Goal: Task Accomplishment & Management: Manage account settings

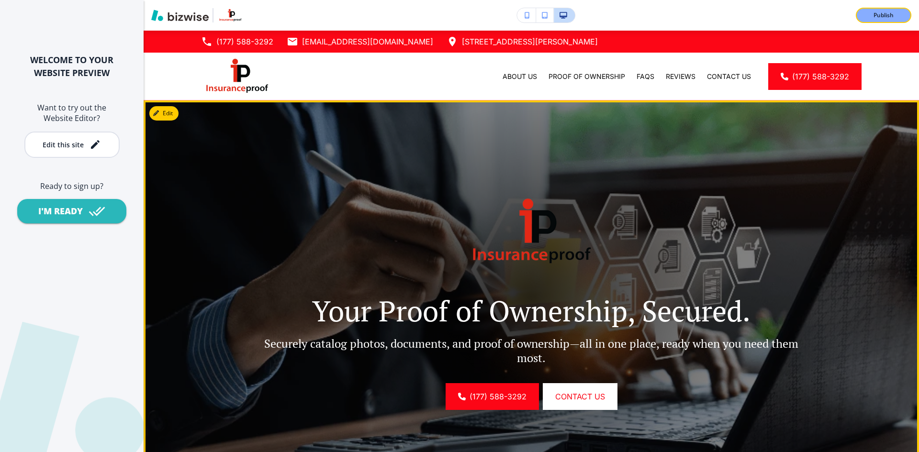
click at [585, 256] on img at bounding box center [532, 232] width 144 height 96
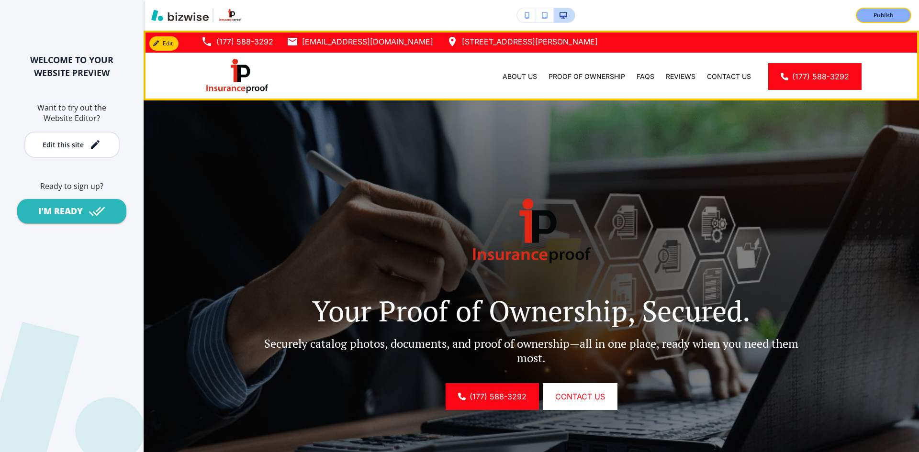
click at [531, 44] on p "[STREET_ADDRESS][PERSON_NAME]" at bounding box center [530, 41] width 136 height 14
click at [577, 79] on p "Proof of Ownership" at bounding box center [587, 77] width 77 height 10
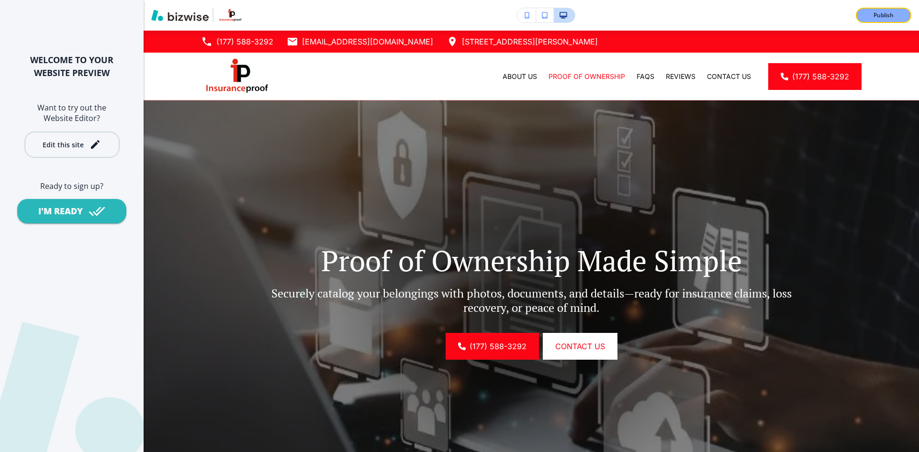
click at [75, 147] on div "Edit this site" at bounding box center [63, 144] width 41 height 7
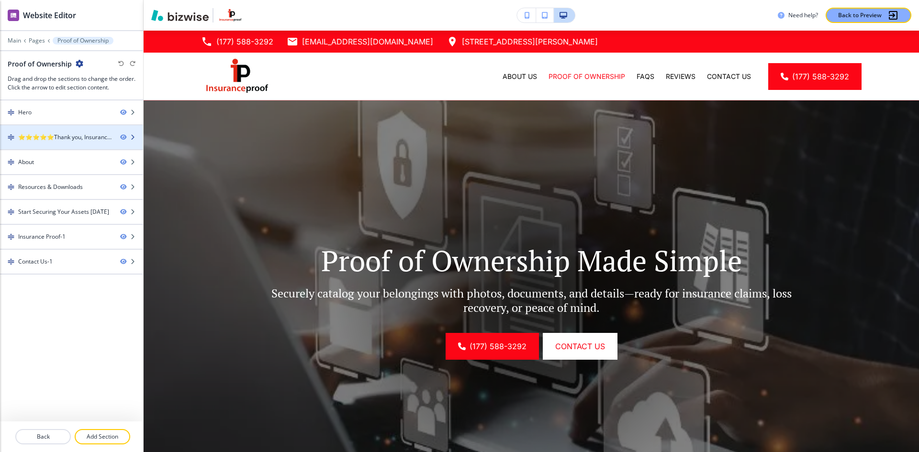
click at [93, 137] on div "⭐⭐⭐⭐⭐Thank you, Insurance Proof, for making insurance claims so much easier to …" at bounding box center [65, 137] width 94 height 9
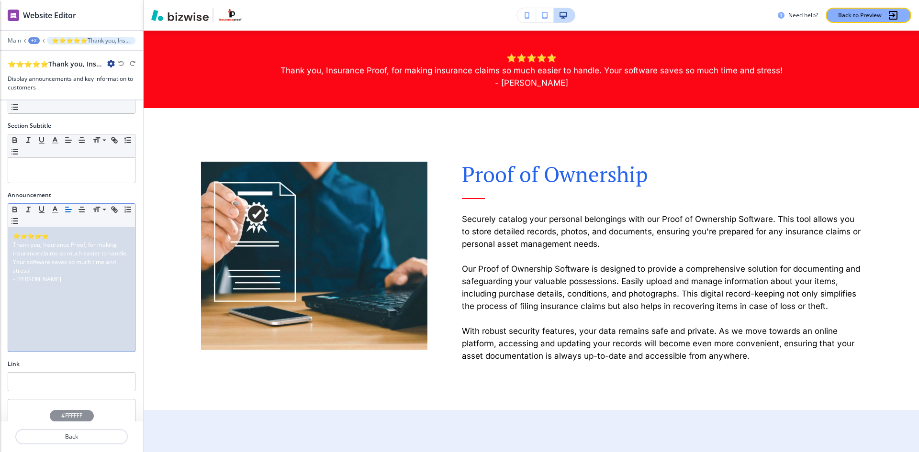
scroll to position [85, 0]
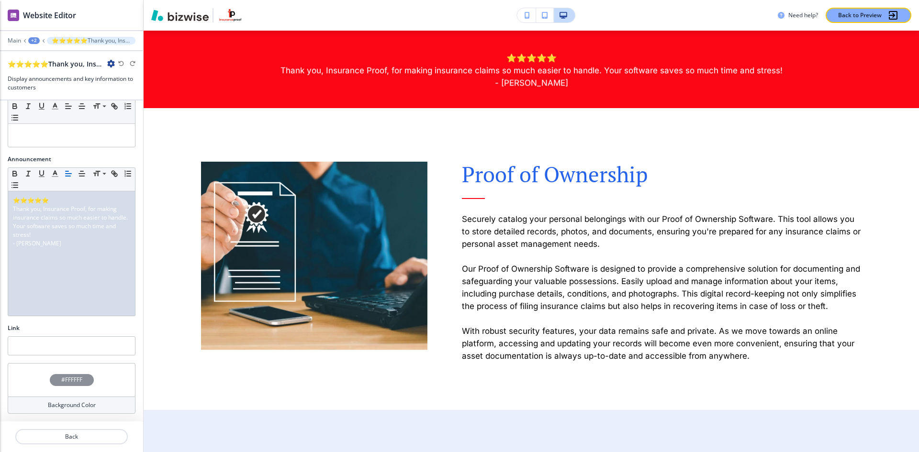
click at [78, 382] on h4 "#FFFFFF" at bounding box center [71, 380] width 21 height 9
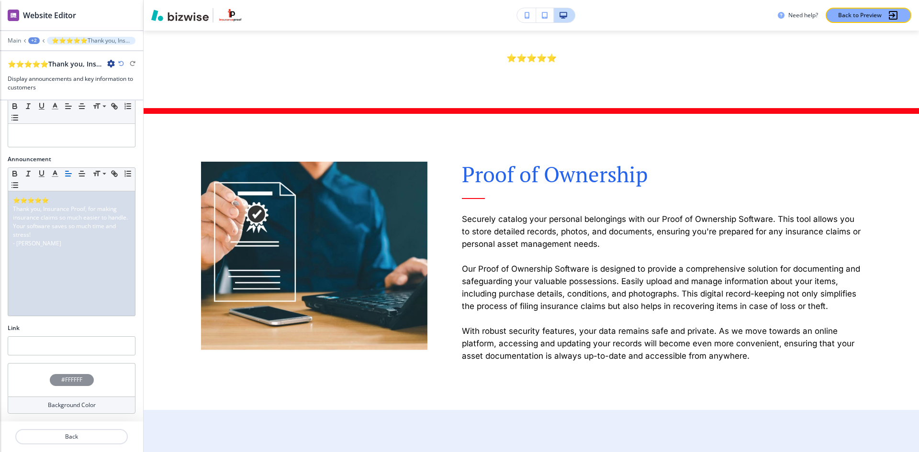
click at [120, 371] on div "Section Title Small Normal Large Huge Section Subtitle Small Normal Large Huge …" at bounding box center [71, 261] width 143 height 321
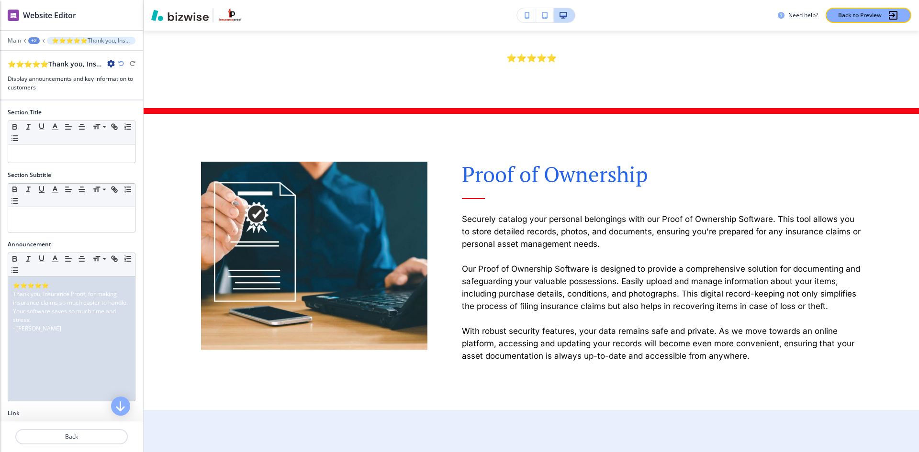
click at [32, 42] on div "+2" at bounding box center [33, 40] width 11 height 7
click at [16, 39] on p "Main" at bounding box center [14, 40] width 13 height 7
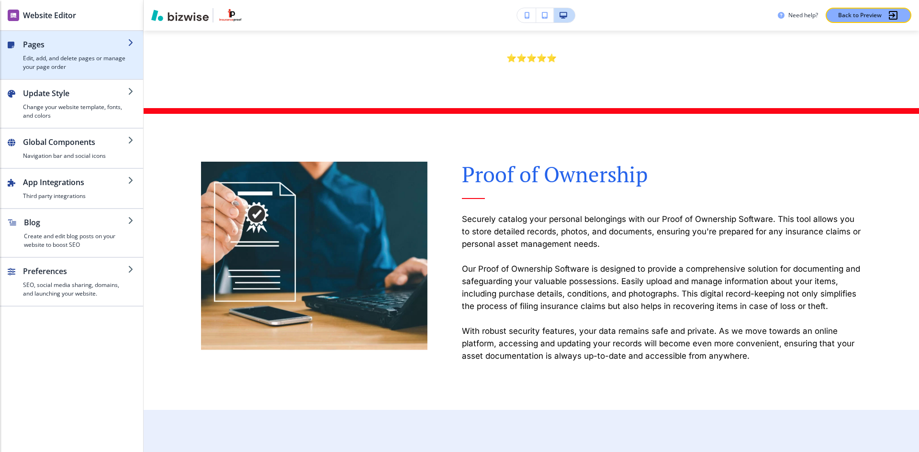
click at [60, 56] on h4 "Edit, add, and delete pages or manage your page order" at bounding box center [75, 62] width 105 height 17
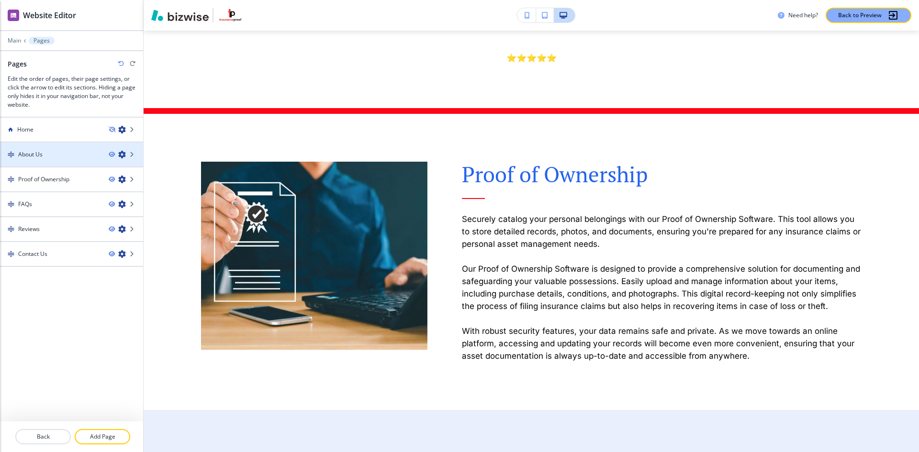
click at [37, 157] on h4 "About Us" at bounding box center [30, 154] width 24 height 9
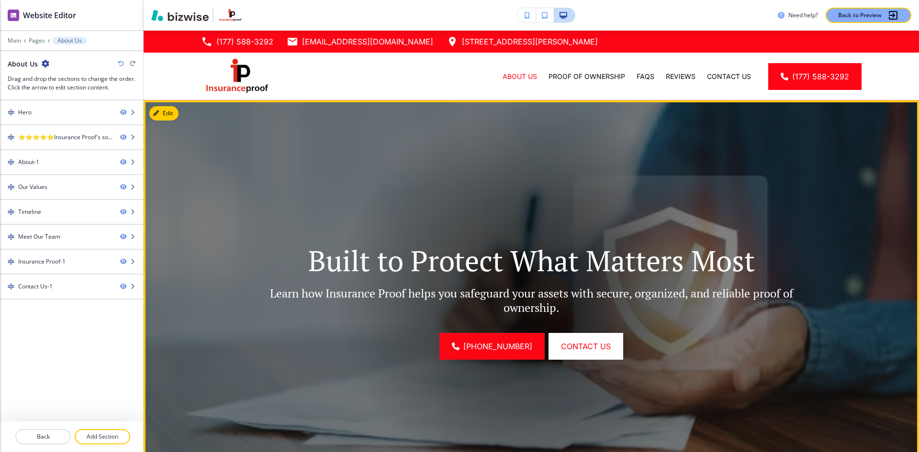
drag, startPoint x: 487, startPoint y: 179, endPoint x: 478, endPoint y: 181, distance: 9.3
click at [487, 180] on div at bounding box center [531, 297] width 393 height 393
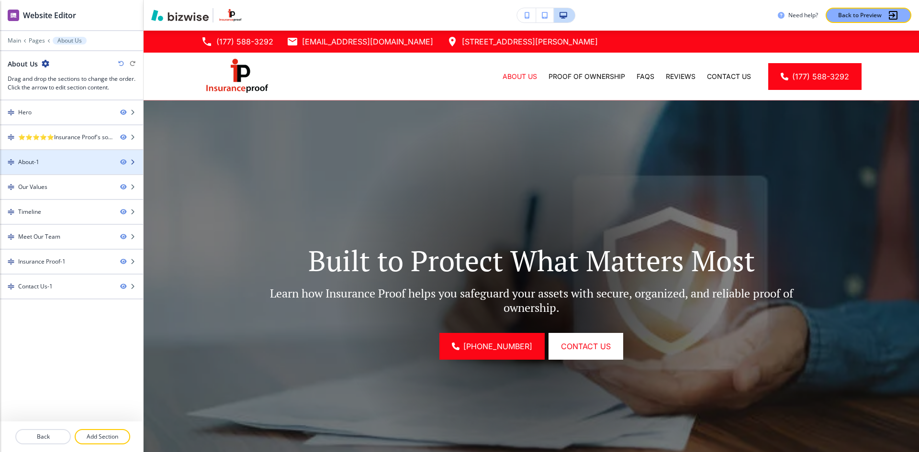
click at [55, 161] on div "About-1" at bounding box center [56, 162] width 112 height 9
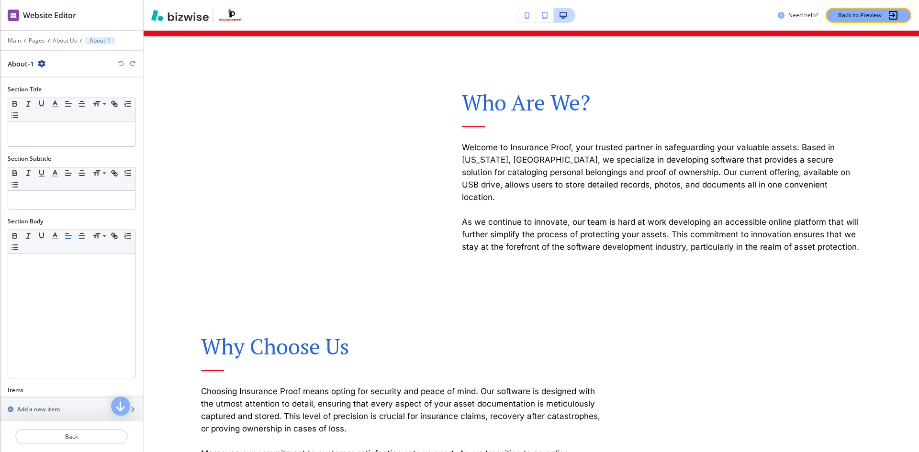
scroll to position [546, 0]
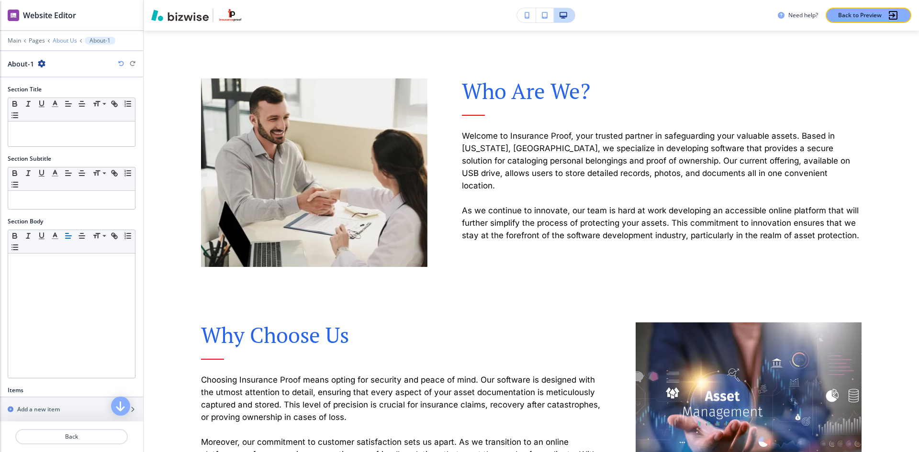
click at [68, 40] on p "About Us" at bounding box center [65, 40] width 24 height 7
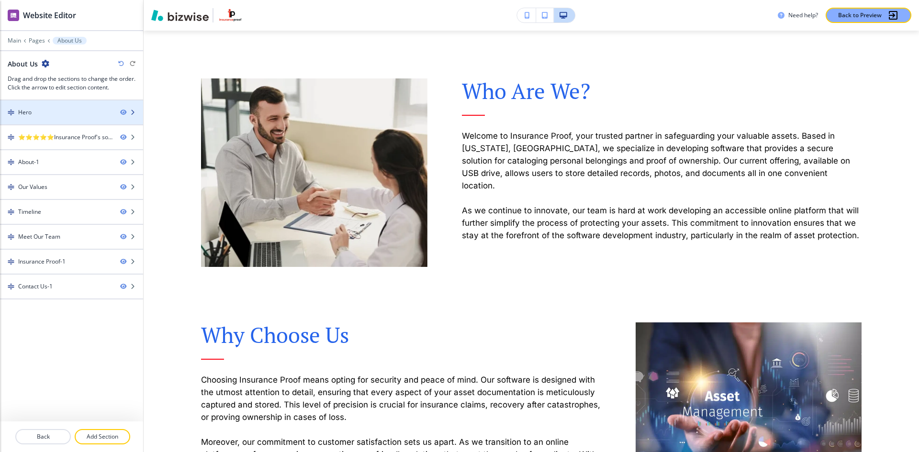
click at [32, 110] on div "Hero" at bounding box center [56, 112] width 112 height 9
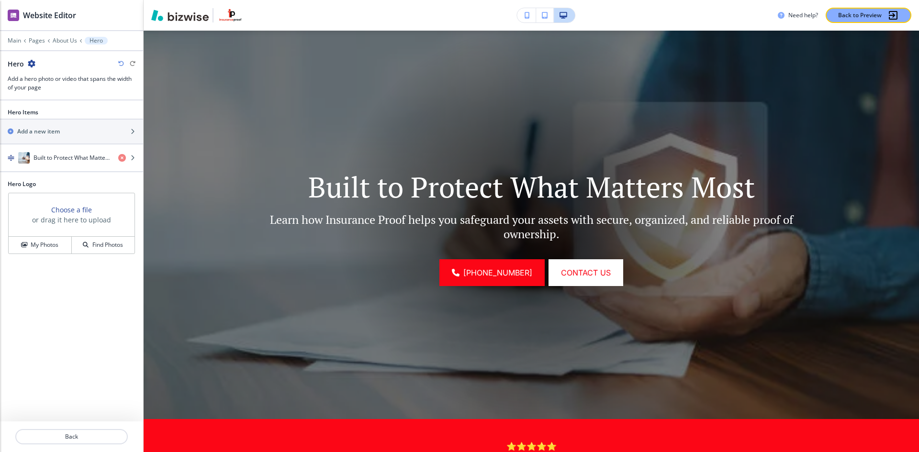
scroll to position [70, 0]
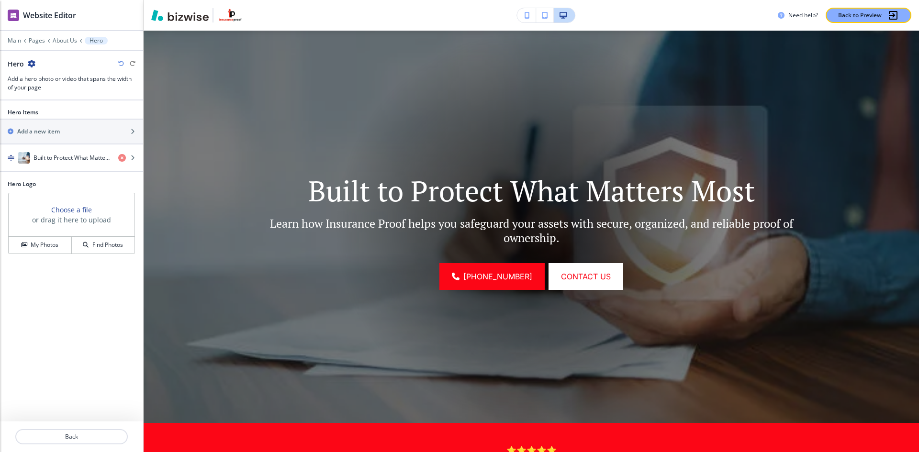
click at [71, 212] on h3 "Choose a file" at bounding box center [71, 210] width 41 height 10
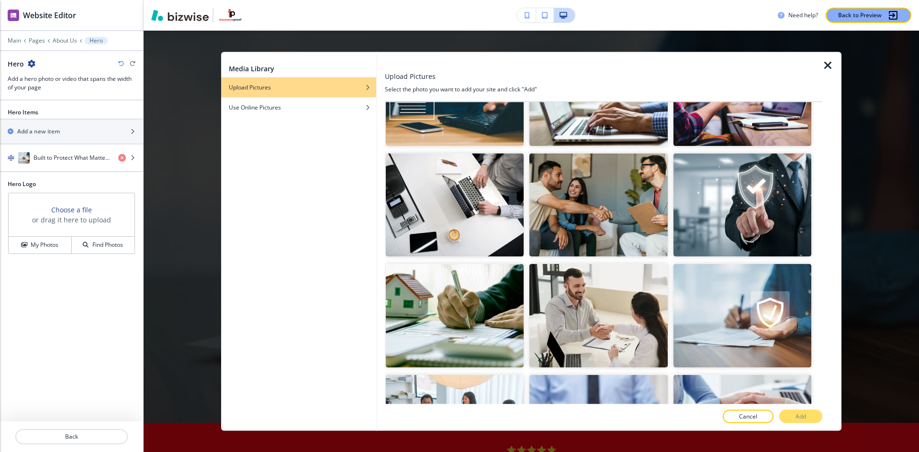
scroll to position [0, 0]
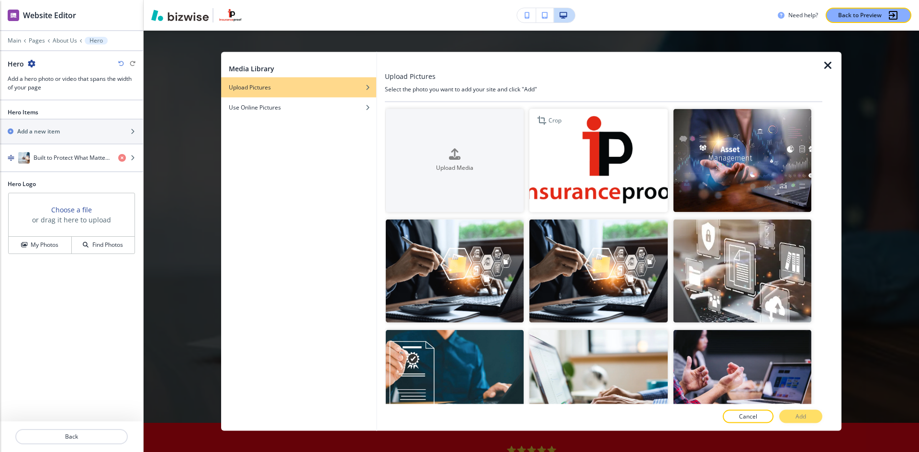
click at [601, 155] on img "button" at bounding box center [598, 160] width 138 height 103
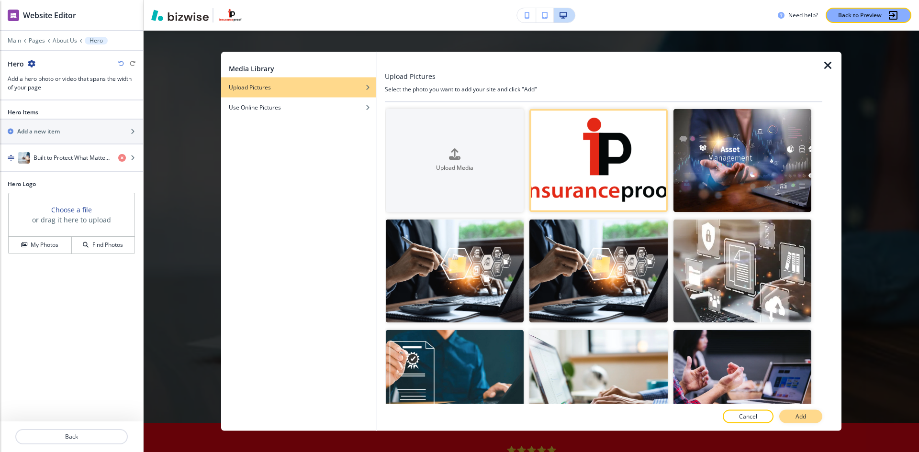
click at [803, 410] on button "Add" at bounding box center [800, 416] width 43 height 13
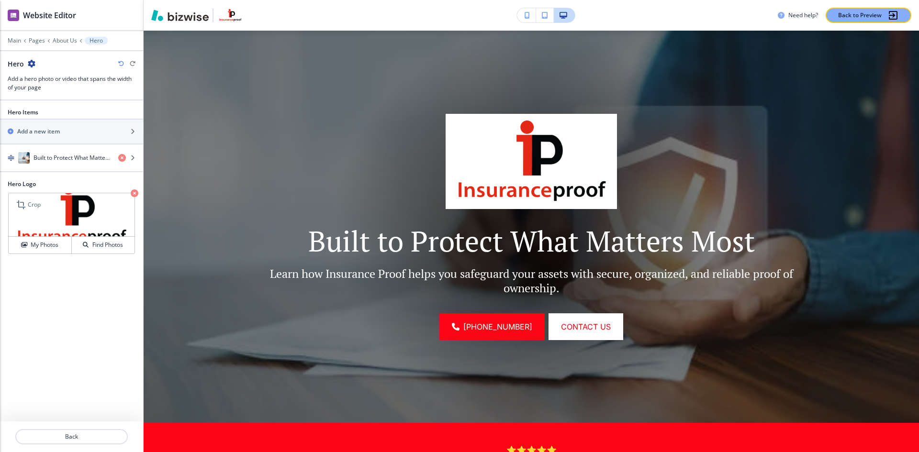
click at [136, 195] on icon "button" at bounding box center [135, 194] width 8 height 8
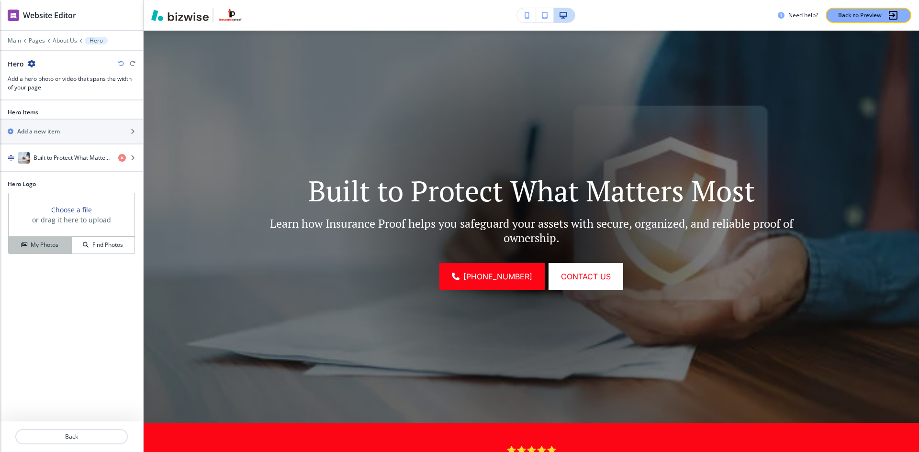
click at [36, 246] on h4 "My Photos" at bounding box center [45, 245] width 28 height 9
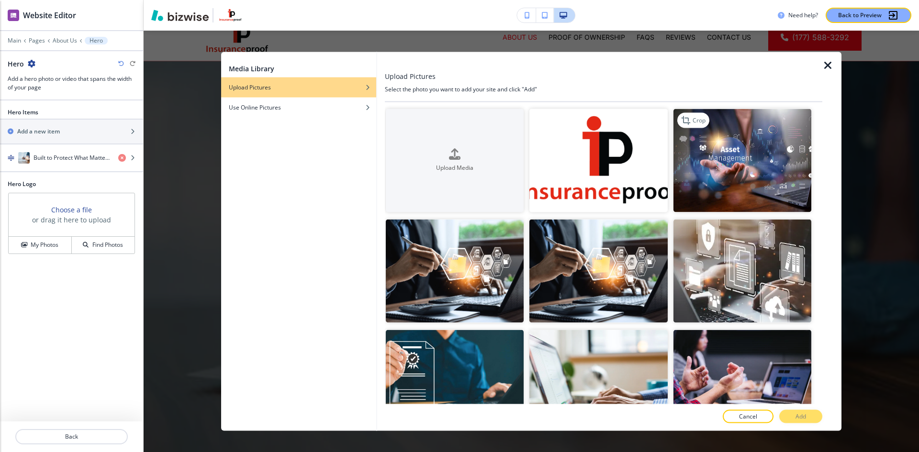
scroll to position [22, 0]
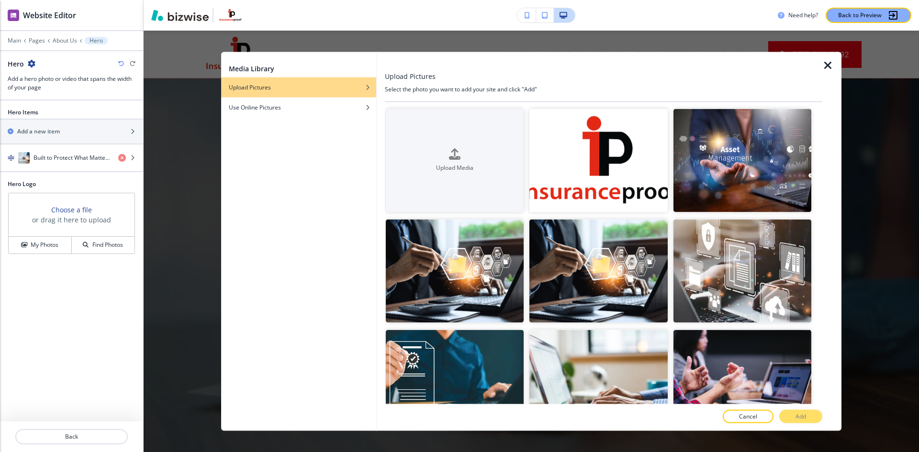
click at [829, 67] on icon "button" at bounding box center [827, 64] width 11 height 11
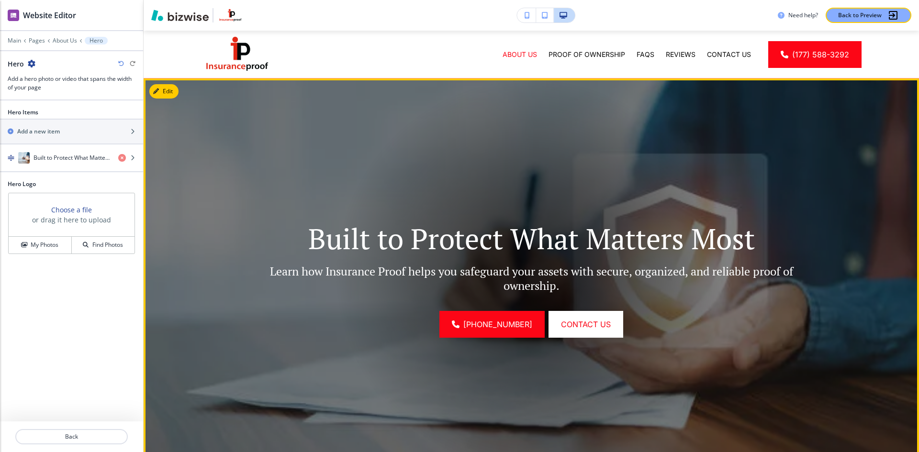
click at [579, 134] on div at bounding box center [531, 275] width 393 height 393
drag, startPoint x: 579, startPoint y: 134, endPoint x: 229, endPoint y: 152, distance: 350.4
click at [229, 152] on img at bounding box center [531, 275] width 775 height 393
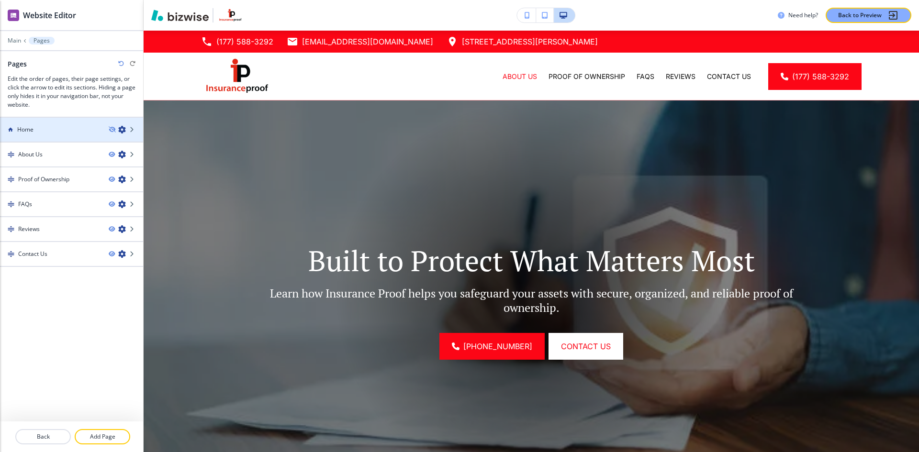
click at [25, 132] on h4 "Home" at bounding box center [25, 129] width 16 height 9
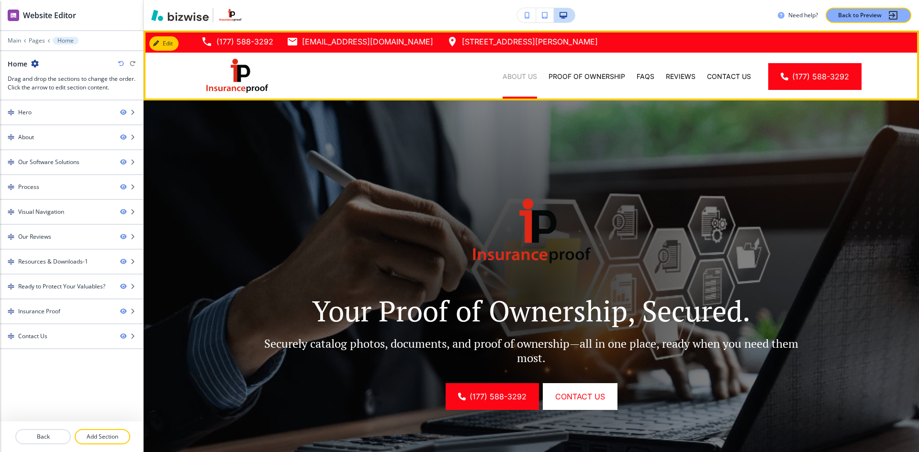
click at [513, 77] on p "About Us" at bounding box center [520, 77] width 34 height 10
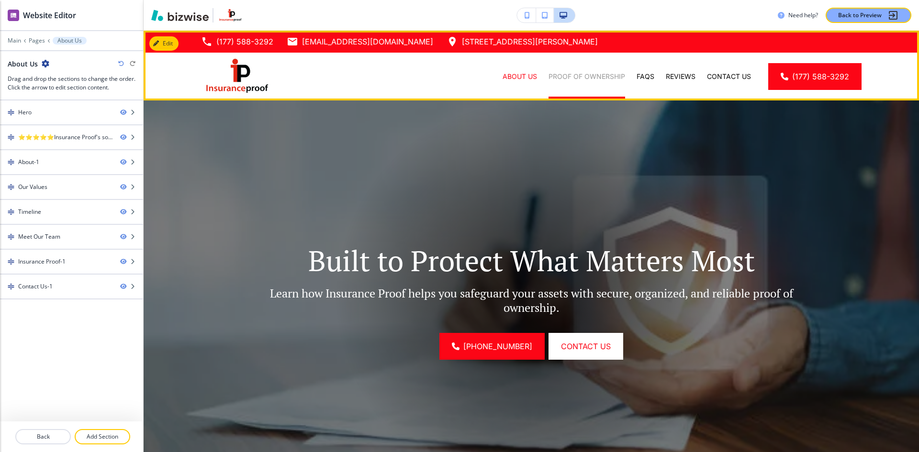
click at [581, 76] on p "Proof of Ownership" at bounding box center [587, 77] width 77 height 10
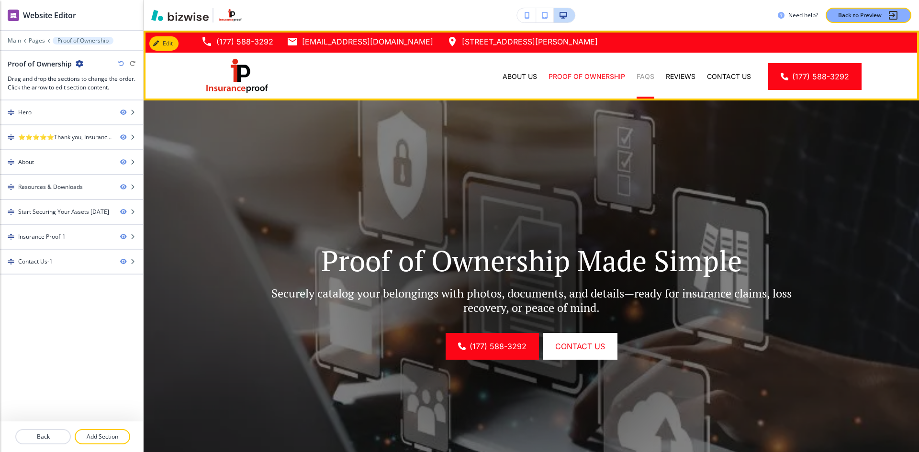
click at [640, 74] on p "FAQs" at bounding box center [646, 77] width 18 height 10
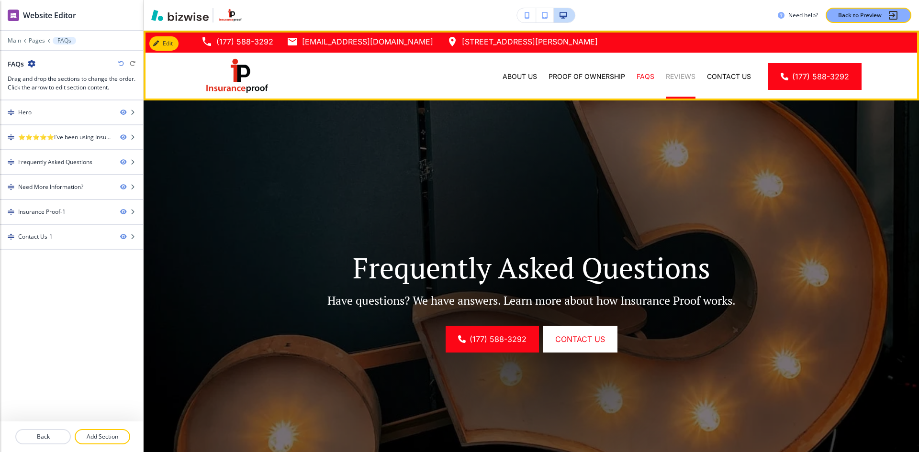
click at [671, 78] on p "Reviews" at bounding box center [681, 77] width 30 height 10
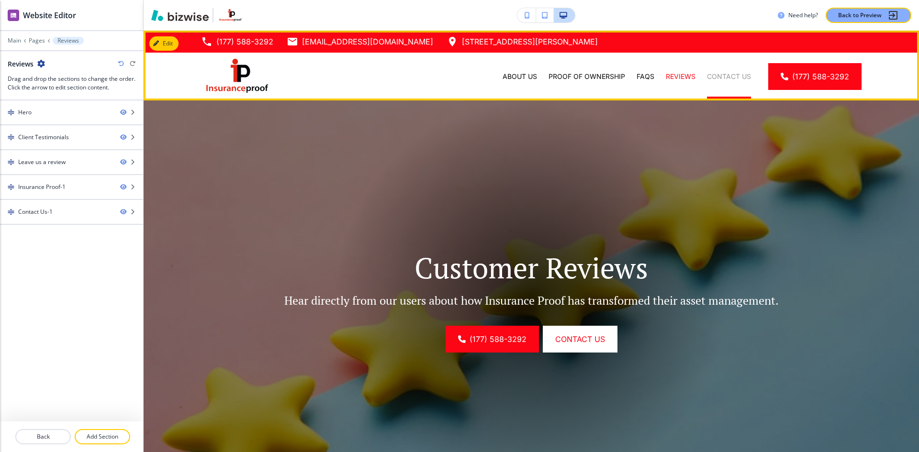
click at [712, 78] on p "Contact Us" at bounding box center [729, 77] width 44 height 10
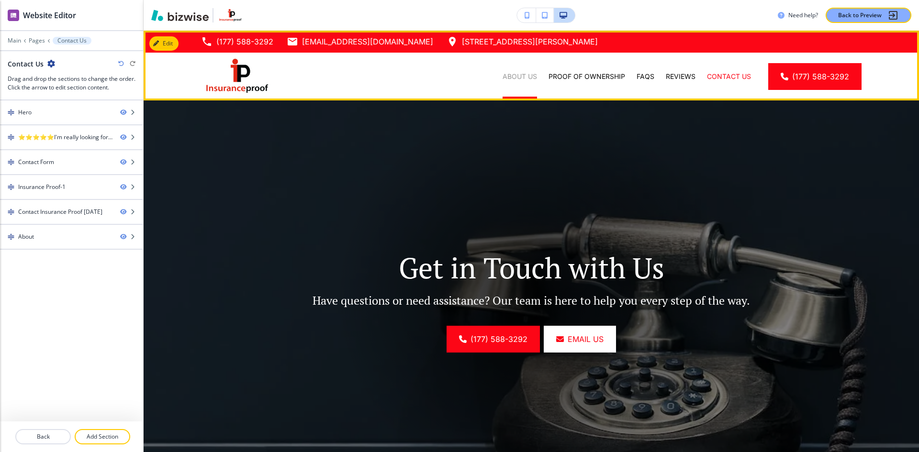
click at [517, 79] on p "About Us" at bounding box center [520, 77] width 34 height 10
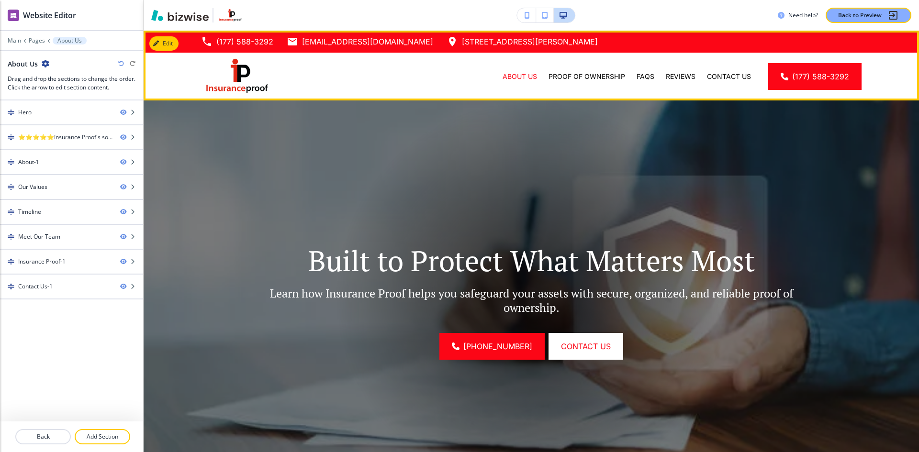
click at [233, 73] on img at bounding box center [237, 76] width 72 height 40
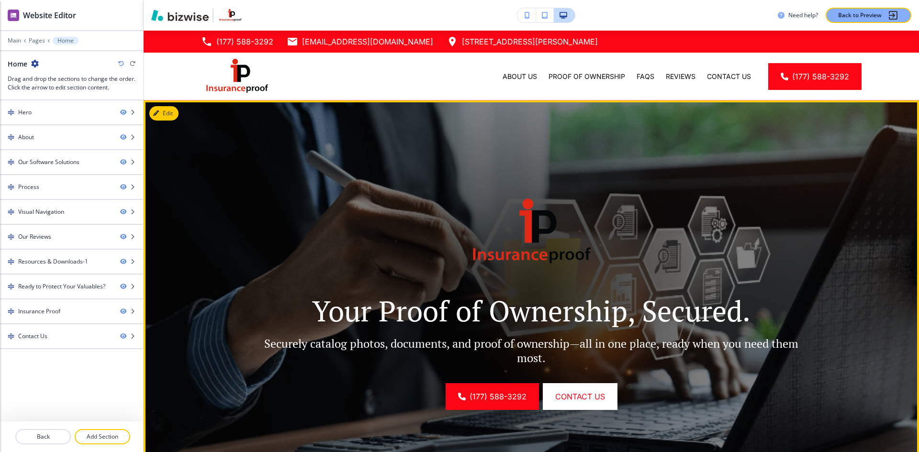
click at [663, 209] on div "Your Proof of Ownership, Secured. Securely catalog photos, documents, and proof…" at bounding box center [531, 297] width 551 height 226
click at [36, 115] on div "Hero" at bounding box center [56, 112] width 112 height 9
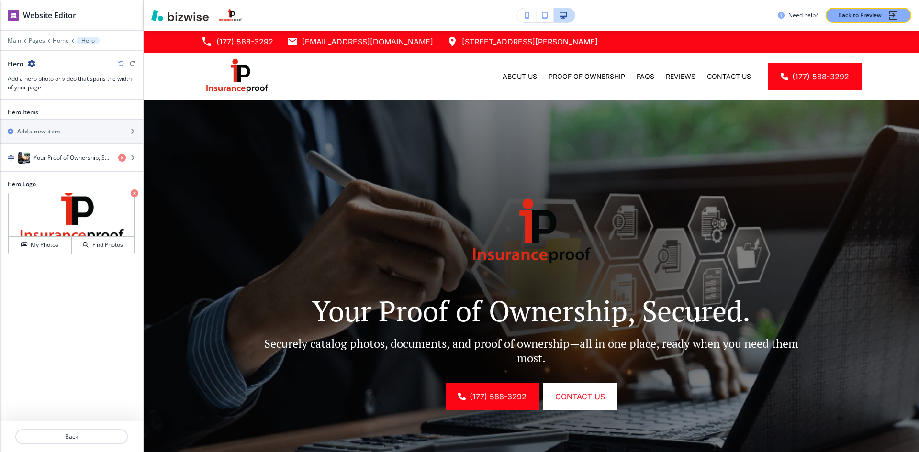
scroll to position [70, 0]
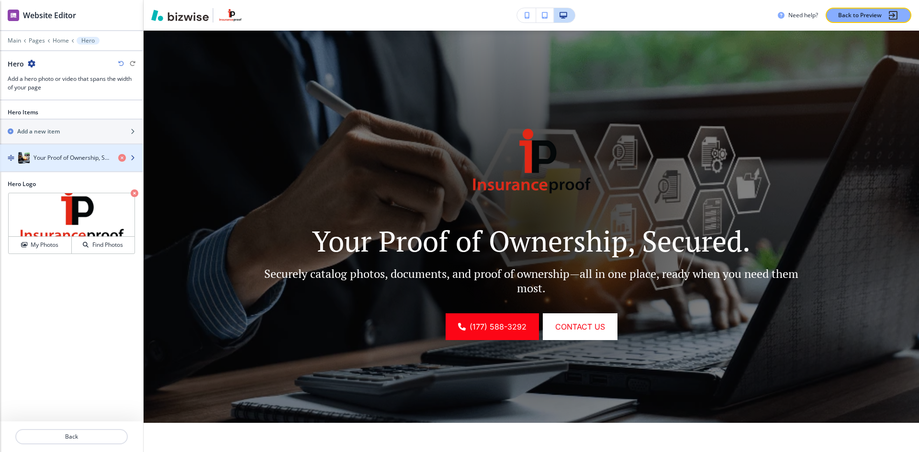
click at [53, 161] on h4 "Your Proof of Ownership, Secured." at bounding box center [72, 158] width 77 height 9
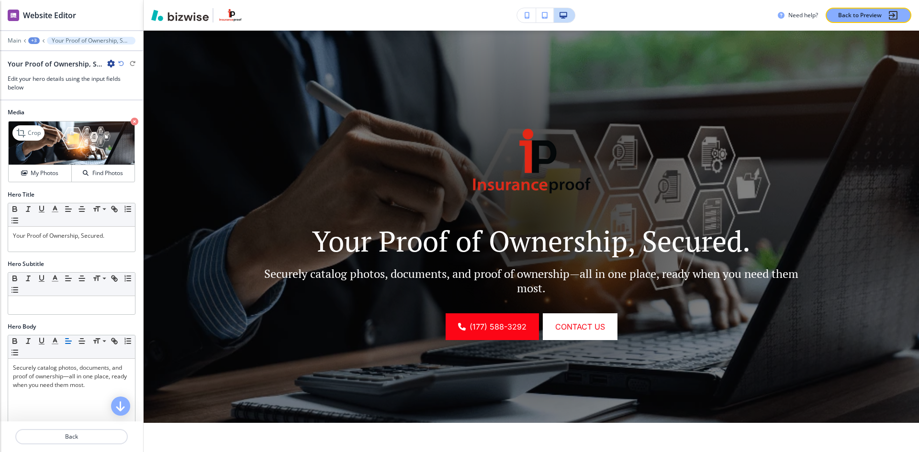
click at [79, 146] on img at bounding box center [72, 144] width 126 height 44
click at [43, 178] on h4 "My Photos" at bounding box center [45, 173] width 28 height 9
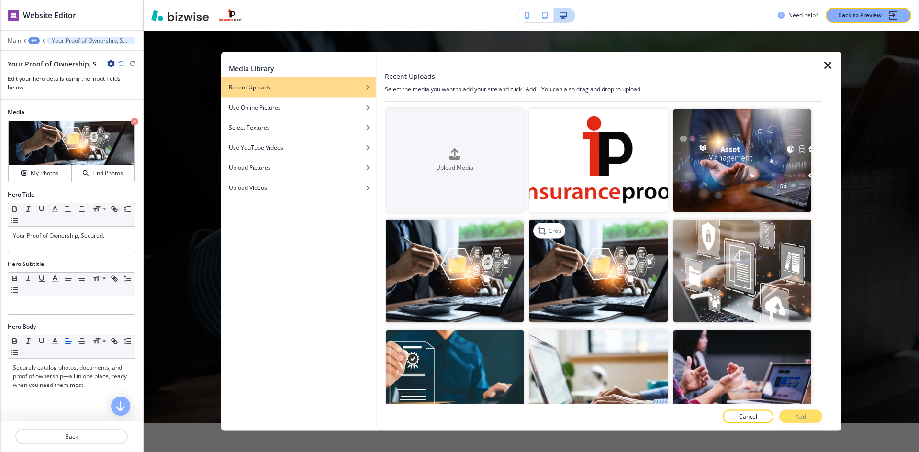
scroll to position [144, 0]
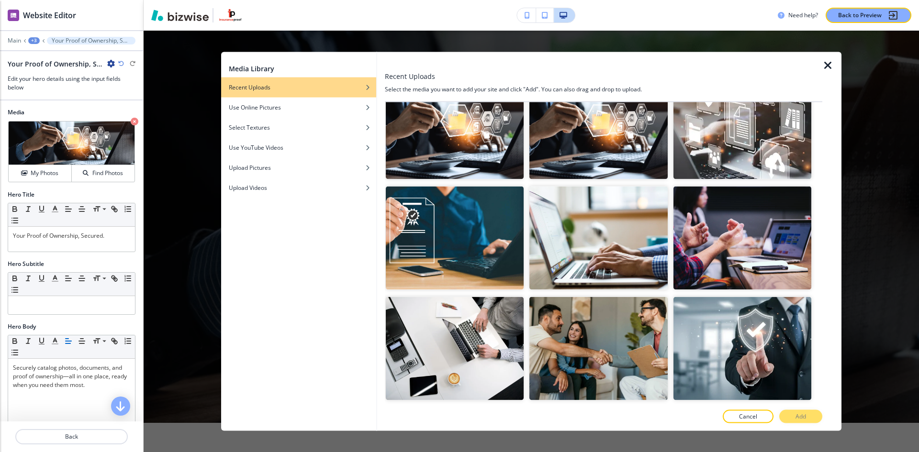
click at [876, 101] on div "Media Library Recent Uploads Use Online Pictures Select Textures Use YouTube Vi…" at bounding box center [531, 242] width 775 height 422
click at [828, 67] on icon "button" at bounding box center [827, 64] width 11 height 11
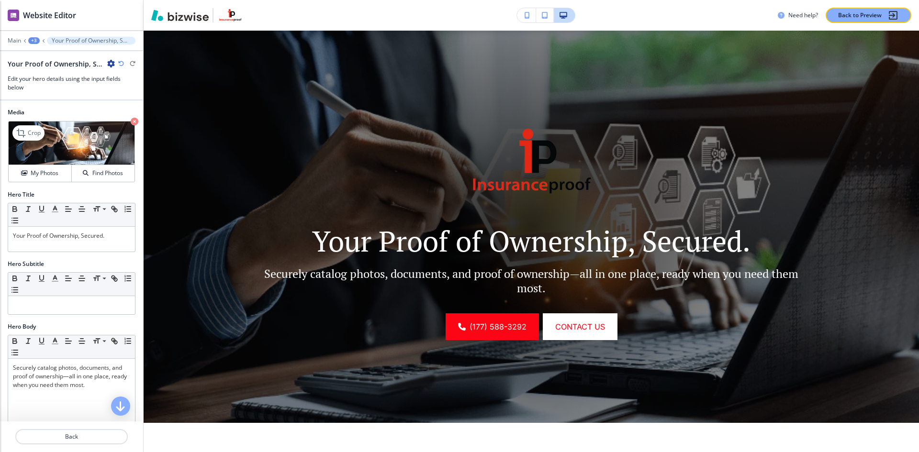
click at [83, 146] on img at bounding box center [72, 144] width 126 height 44
click at [61, 153] on img at bounding box center [72, 144] width 126 height 44
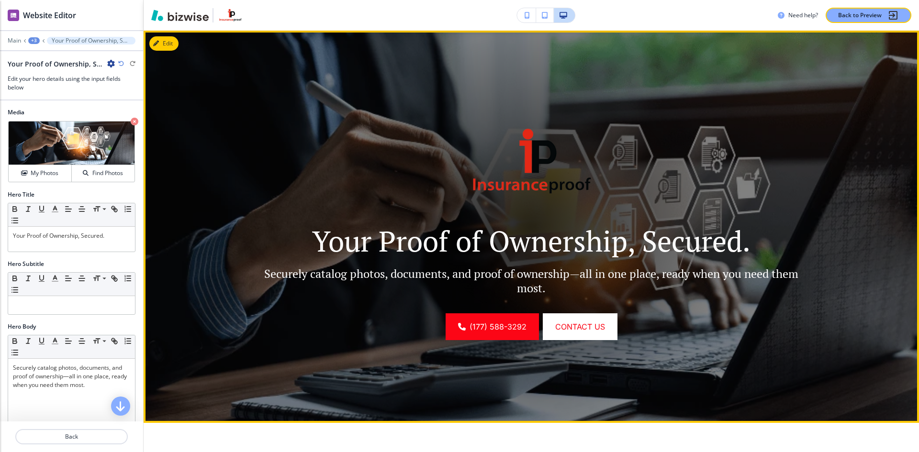
click at [654, 178] on div "Your Proof of Ownership, Secured. Securely catalog photos, documents, and proof…" at bounding box center [531, 227] width 551 height 226
click at [529, 167] on img at bounding box center [532, 162] width 144 height 96
click at [539, 173] on img at bounding box center [532, 162] width 144 height 96
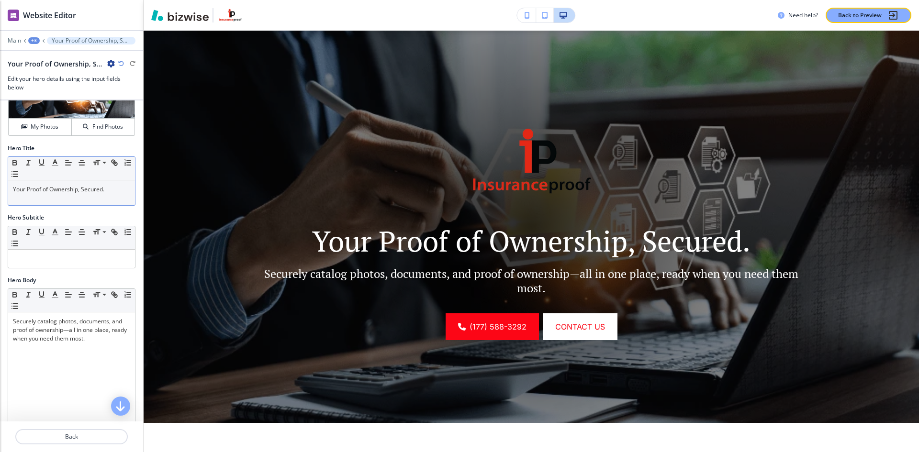
scroll to position [287, 0]
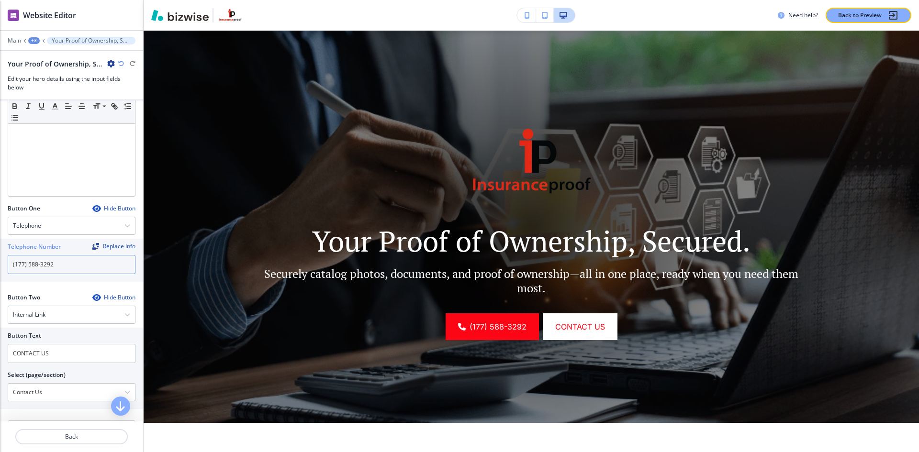
drag, startPoint x: 54, startPoint y: 269, endPoint x: 0, endPoint y: 275, distance: 54.0
click at [0, 275] on div "Telephone Number Replace Info (177) 588-3292" at bounding box center [71, 260] width 143 height 43
type input "7"
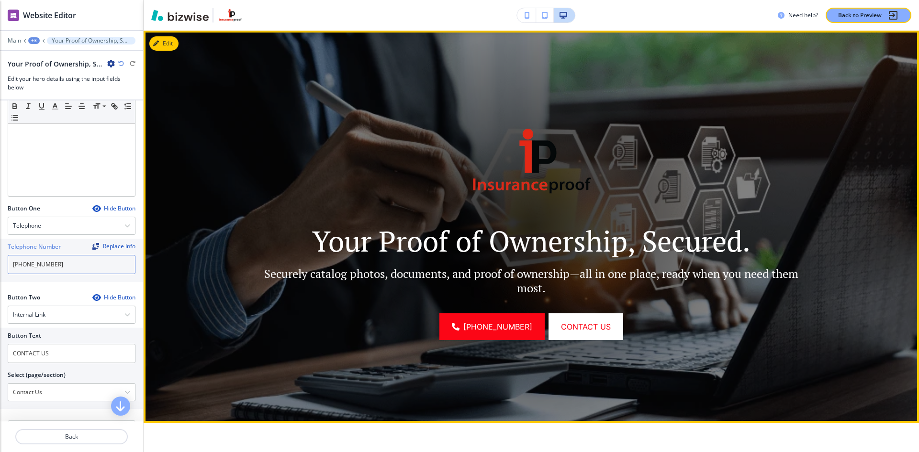
type input "[PHONE_NUMBER]"
click at [326, 351] on img at bounding box center [531, 227] width 775 height 393
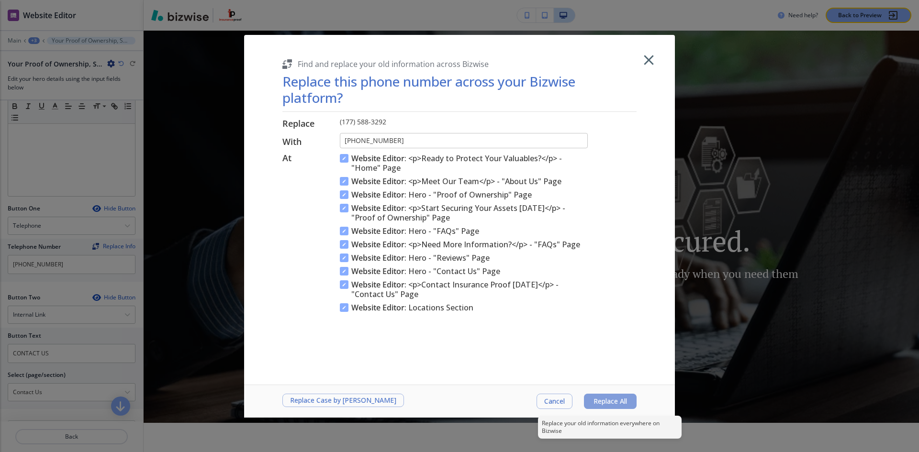
click at [606, 402] on span "Replace All" at bounding box center [611, 402] width 34 height 8
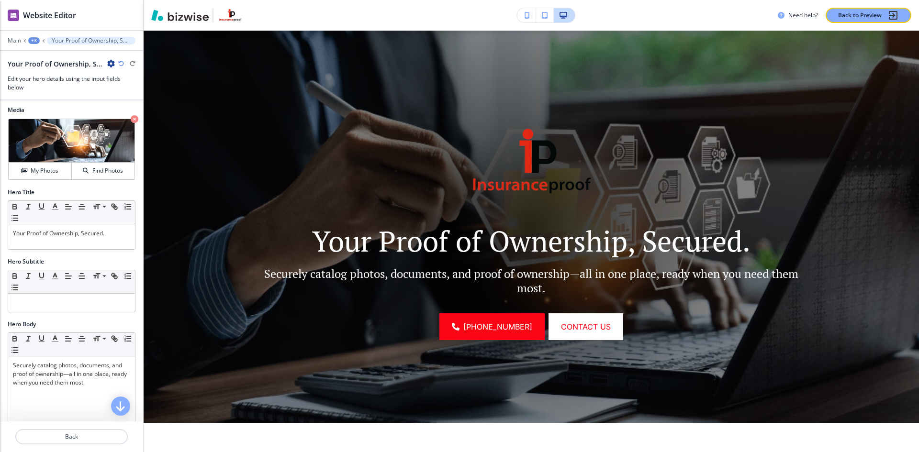
scroll to position [0, 0]
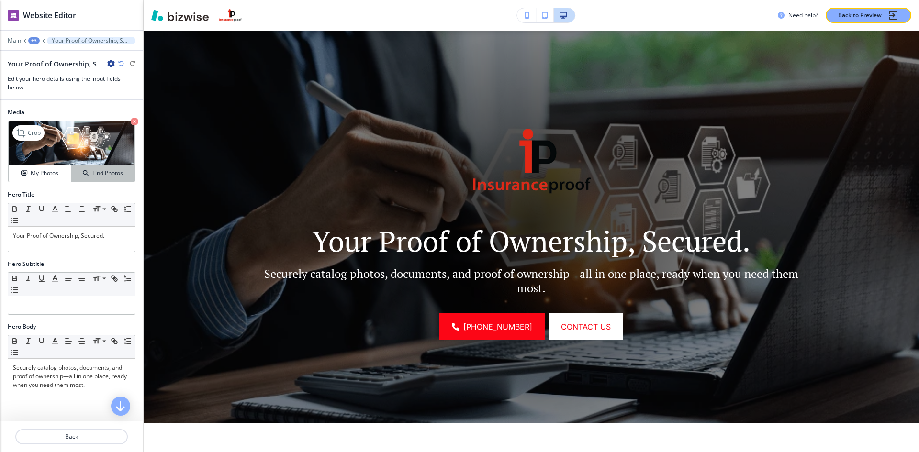
click at [100, 177] on h4 "Find Photos" at bounding box center [107, 173] width 31 height 9
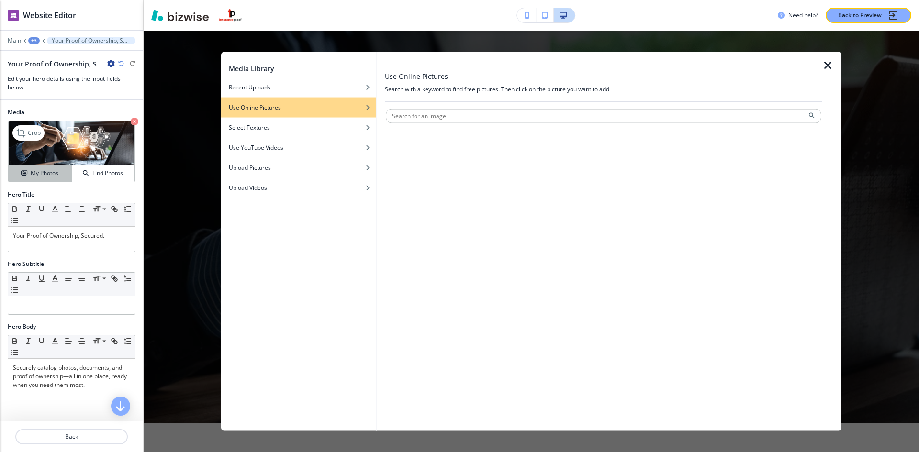
click at [55, 176] on h4 "My Photos" at bounding box center [45, 173] width 28 height 9
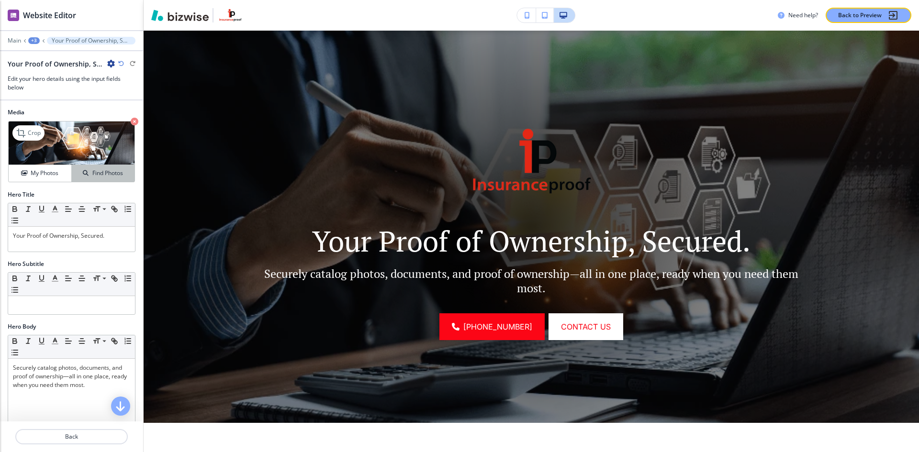
click at [84, 176] on div "Find Photos" at bounding box center [103, 173] width 63 height 9
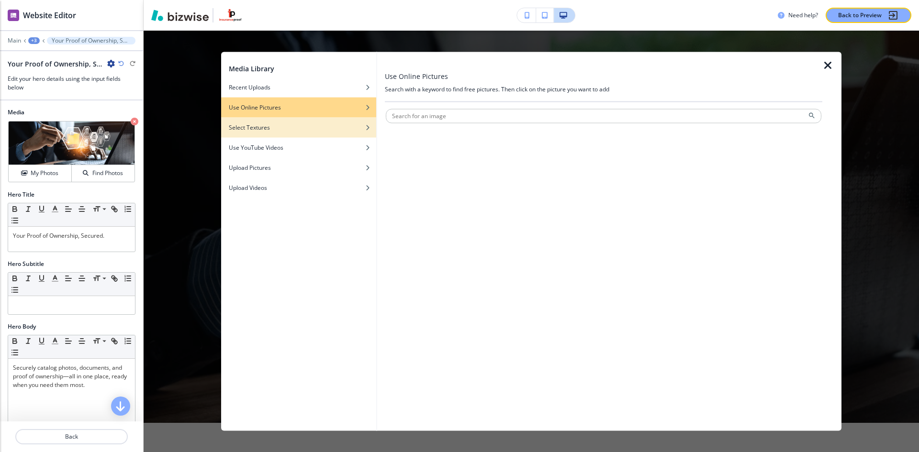
click at [317, 127] on div "Select Textures" at bounding box center [298, 127] width 155 height 9
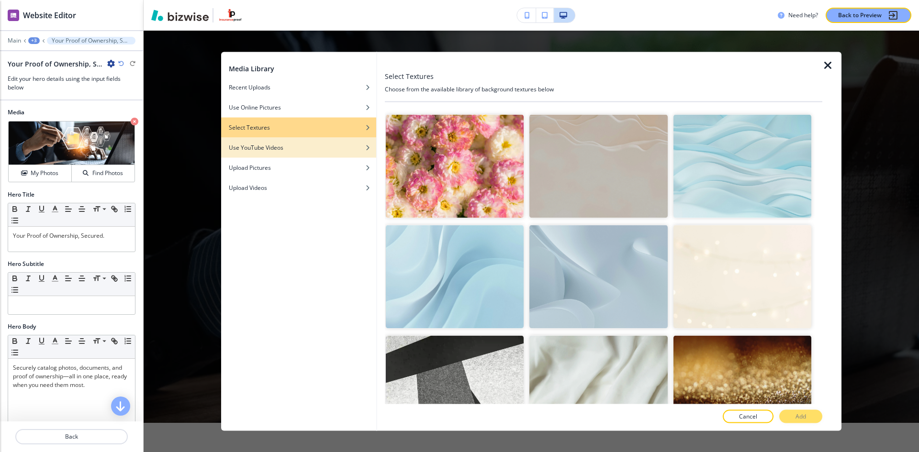
click at [318, 150] on div "Use YouTube Videos" at bounding box center [298, 147] width 155 height 9
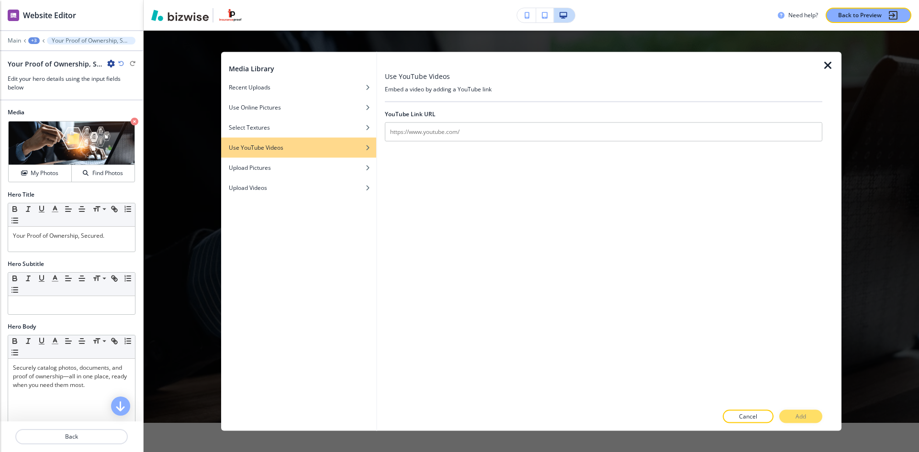
click at [262, 154] on div "button" at bounding box center [298, 155] width 155 height 6
click at [241, 174] on div "button" at bounding box center [298, 175] width 155 height 6
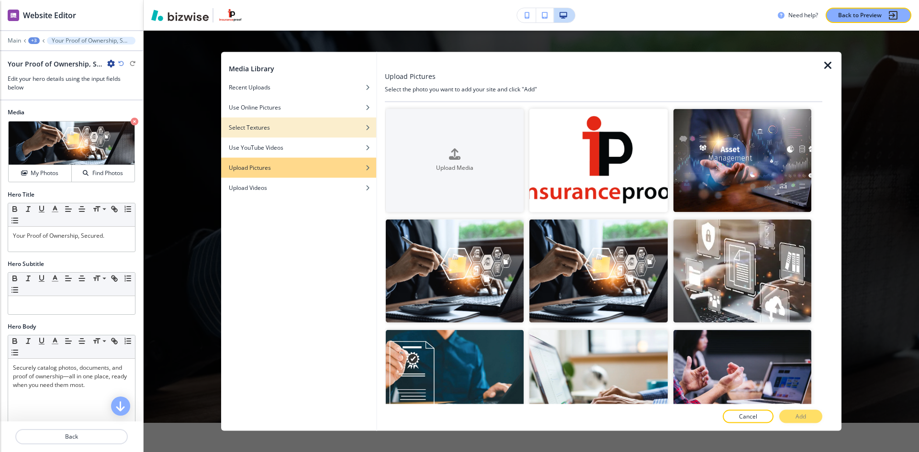
click at [273, 125] on div "Select Textures" at bounding box center [298, 127] width 155 height 9
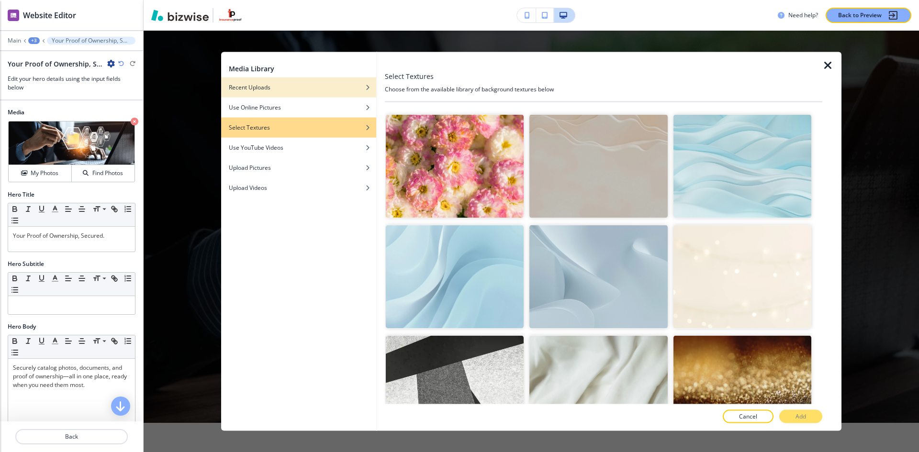
click at [313, 79] on div "button" at bounding box center [298, 80] width 155 height 6
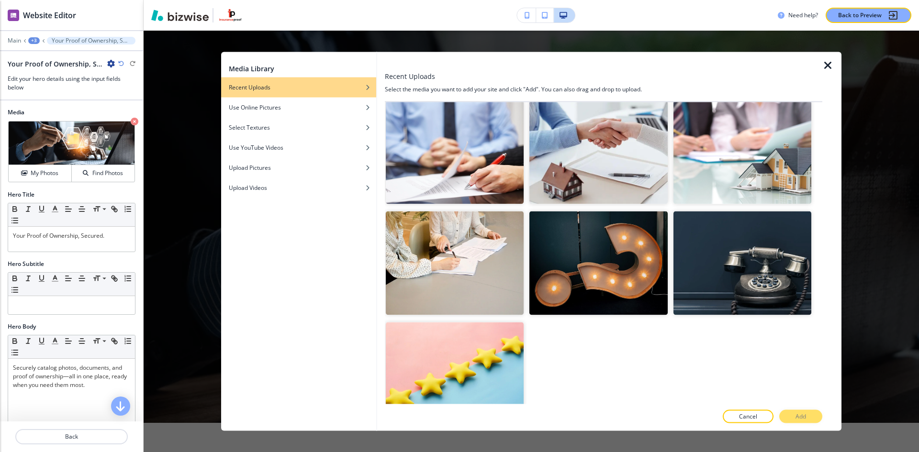
scroll to position [903, 0]
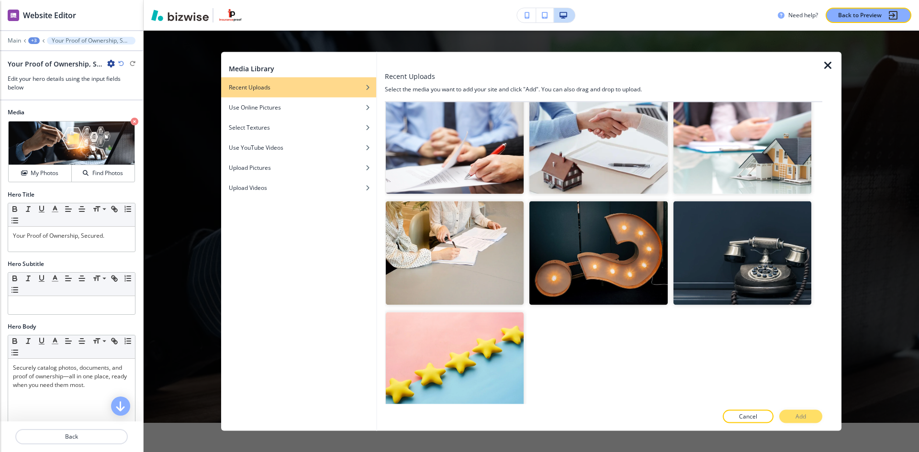
click at [832, 63] on icon "button" at bounding box center [827, 64] width 11 height 11
